Goal: Browse casually

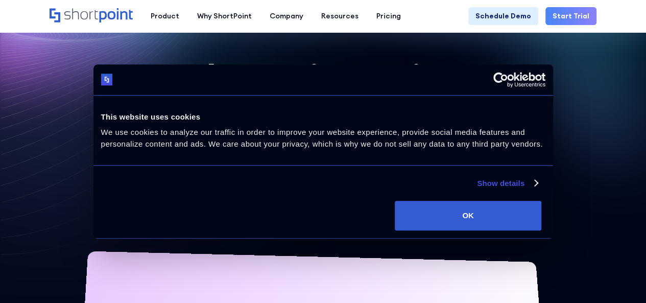
scroll to position [51, 0]
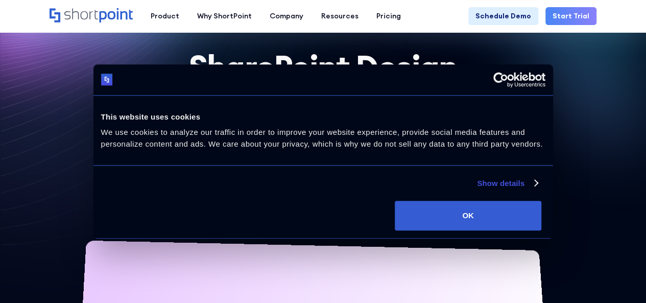
drag, startPoint x: 180, startPoint y: 138, endPoint x: 214, endPoint y: 138, distance: 34.7
click at [214, 138] on p "With ShortPoint, you are the SharePoint Designer. ShortPoint is a user-friendly…" at bounding box center [323, 141] width 362 height 21
click at [215, 138] on p "With ShortPoint, you are the SharePoint Designer. ShortPoint is a user-friendly…" at bounding box center [323, 141] width 362 height 21
copy p "ShortPoint,"
drag, startPoint x: 180, startPoint y: 134, endPoint x: 213, endPoint y: 136, distance: 33.2
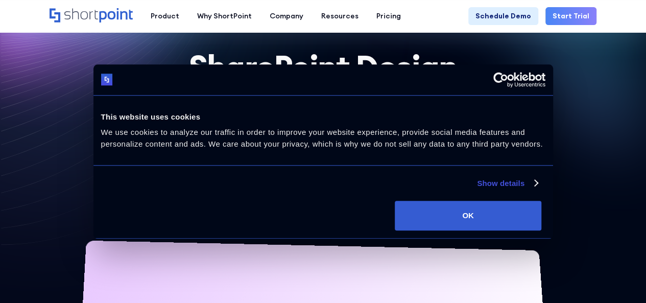
click at [213, 136] on p "With ShortPoint, you are the SharePoint Designer. ShortPoint is a user-friendly…" at bounding box center [323, 141] width 362 height 21
